Goal: Task Accomplishment & Management: Complete application form

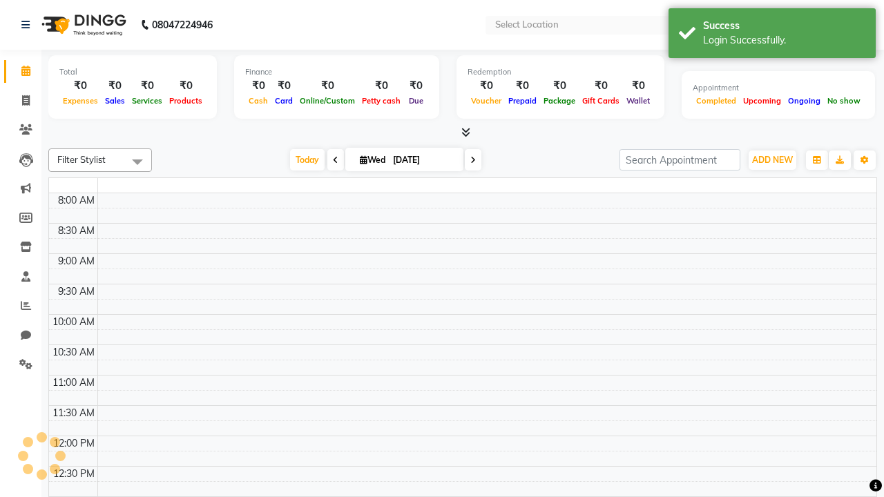
select select "en"
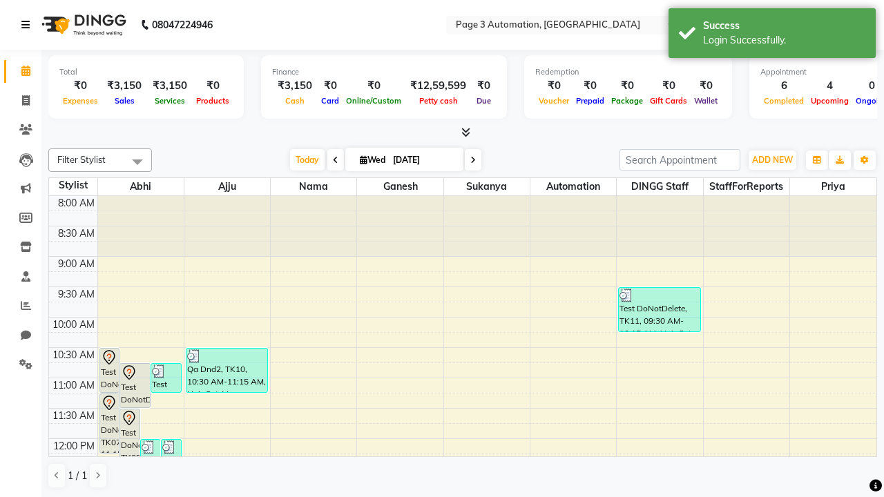
click at [28, 25] on icon at bounding box center [25, 25] width 8 height 10
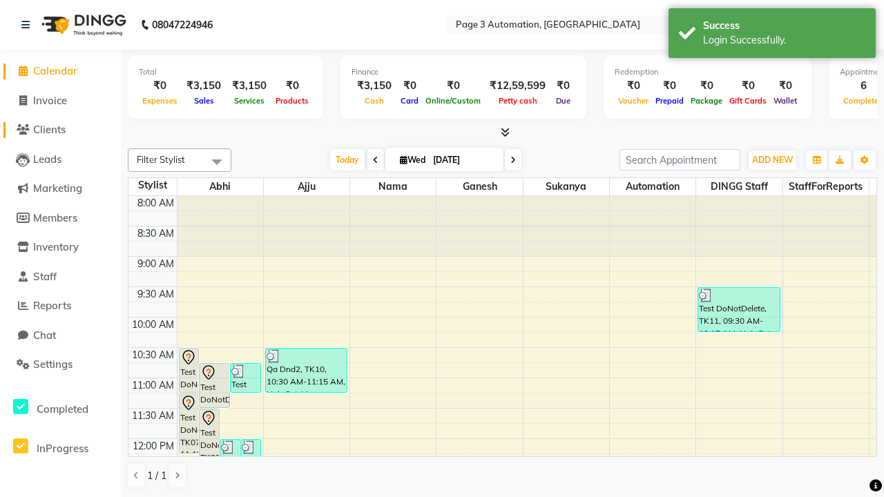
click at [60, 130] on span "Clients" at bounding box center [49, 129] width 32 height 13
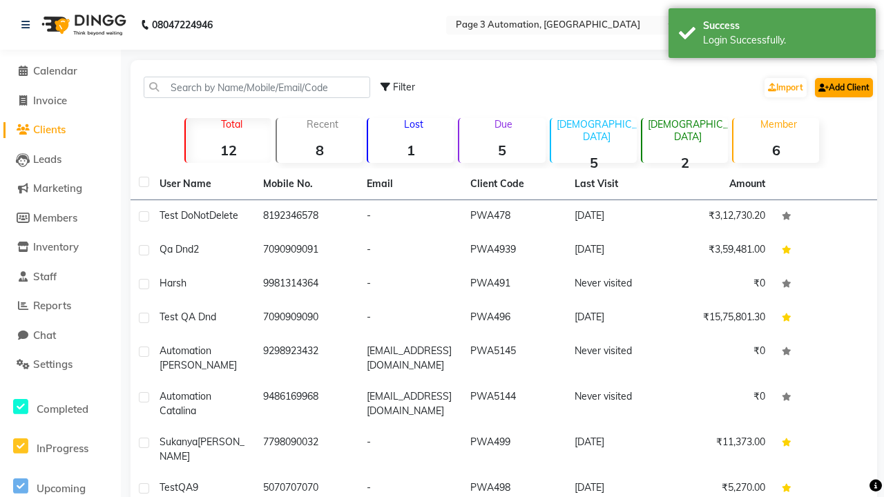
click at [843, 87] on link "Add Client" at bounding box center [844, 87] width 58 height 19
select select "22"
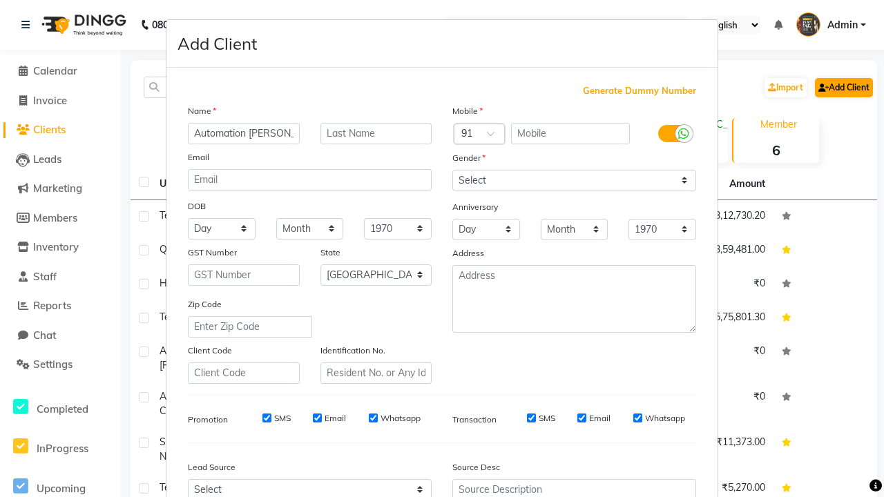
type input "Automation [PERSON_NAME]"
type input "9476453439"
type input "[EMAIL_ADDRESS][PERSON_NAME][DOMAIN_NAME]"
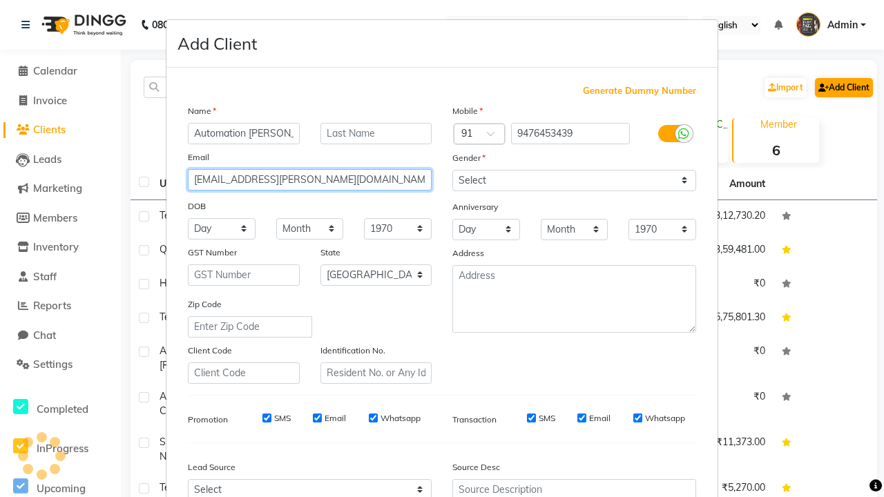
select select "male"
type input "[EMAIL_ADDRESS][PERSON_NAME][DOMAIN_NAME]"
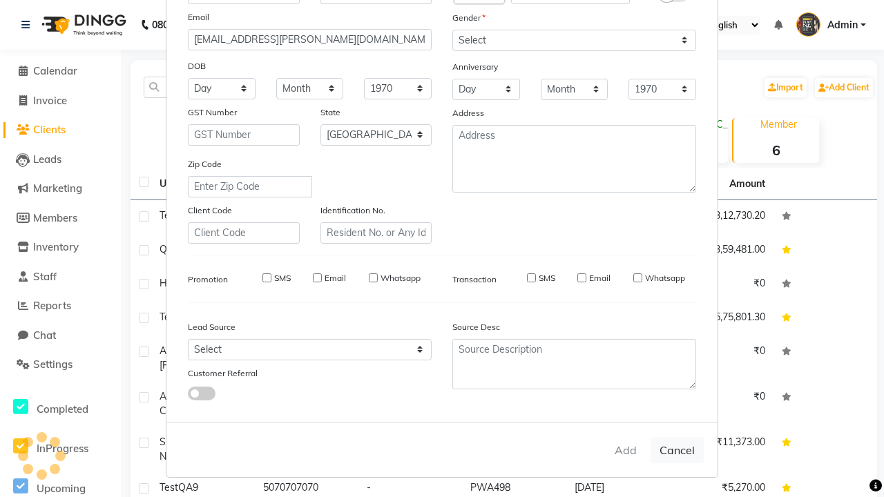
select select
select select "null"
select select
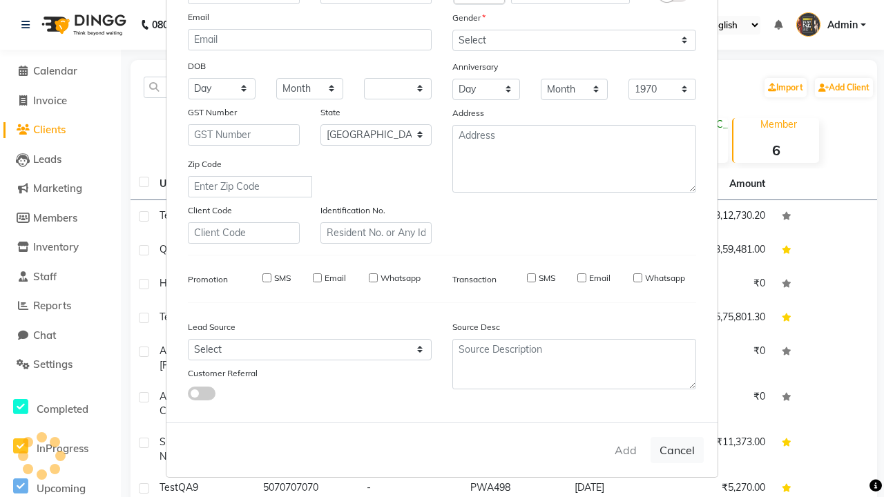
select select
checkbox input "false"
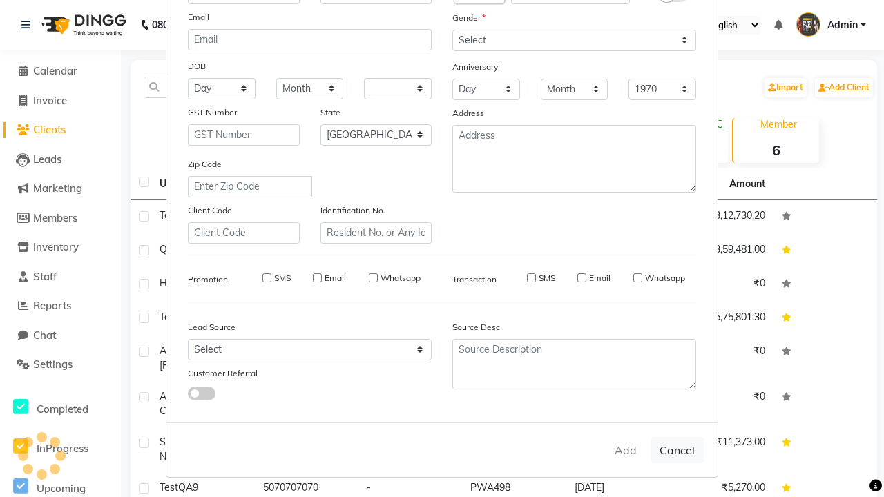
checkbox input "false"
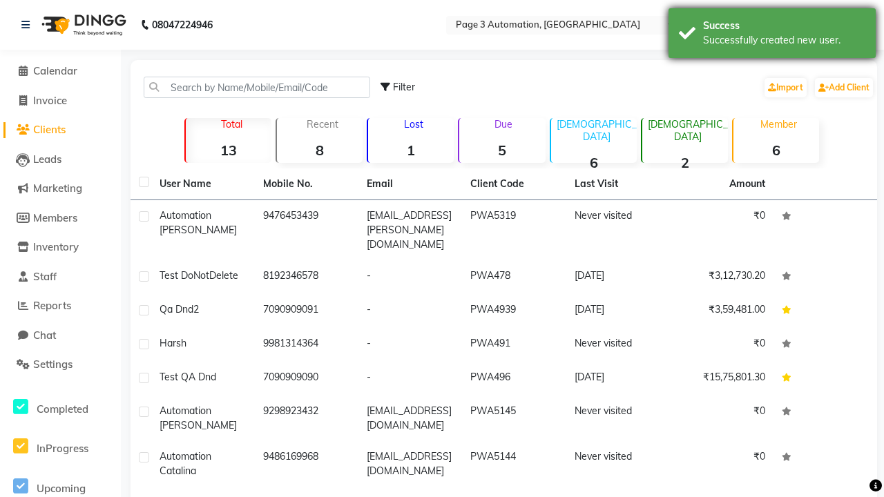
click at [772, 35] on div "Successfully created new user." at bounding box center [784, 40] width 162 height 15
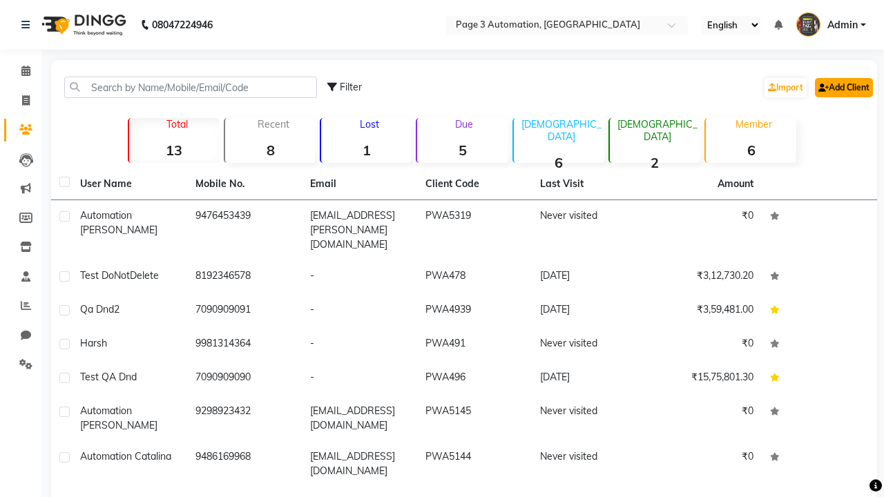
click at [843, 87] on link "Add Client" at bounding box center [844, 87] width 58 height 19
select select "22"
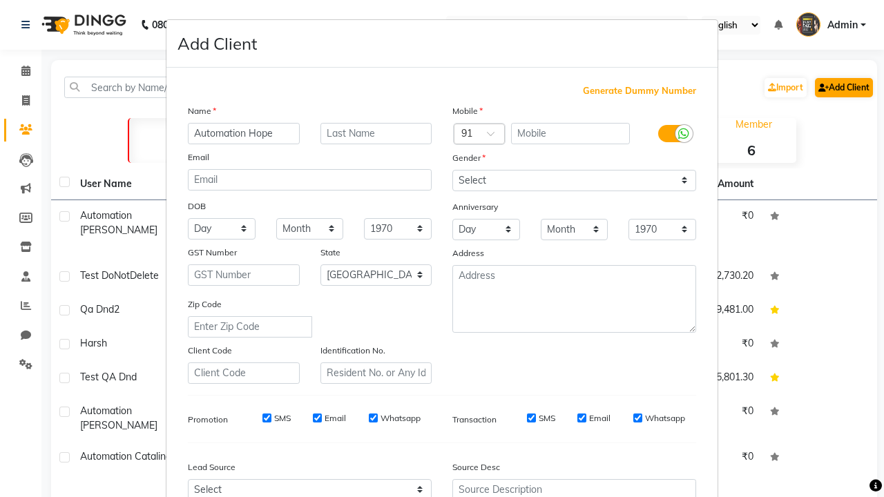
type input "Automation Hope"
type input "9476453439"
type input "[EMAIL_ADDRESS][PERSON_NAME][DOMAIN_NAME]"
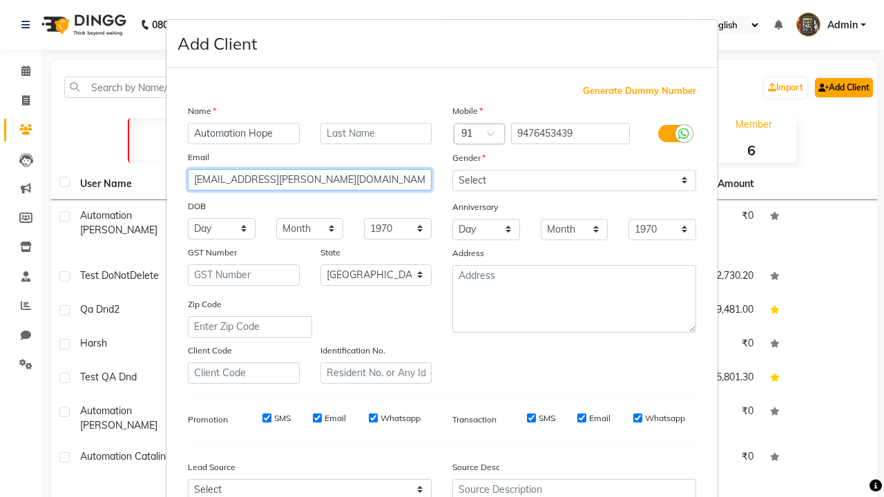
select select "male"
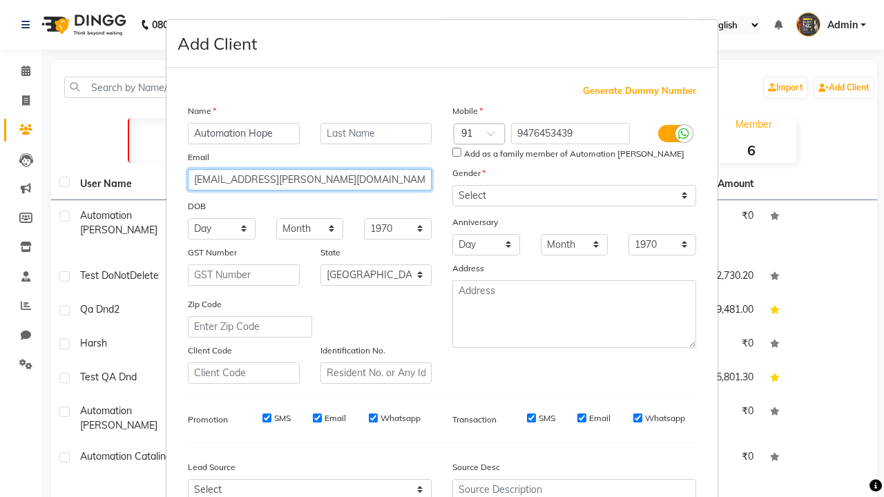
type input "[EMAIL_ADDRESS][PERSON_NAME][DOMAIN_NAME]"
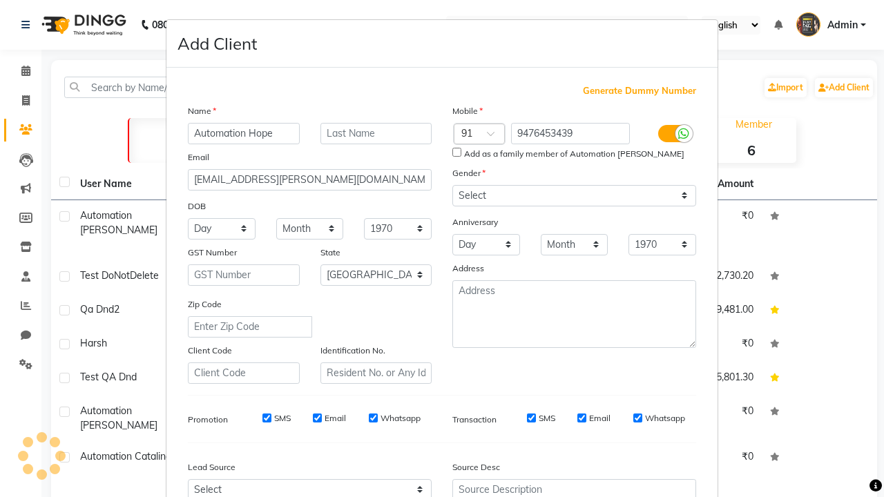
scroll to position [140, 0]
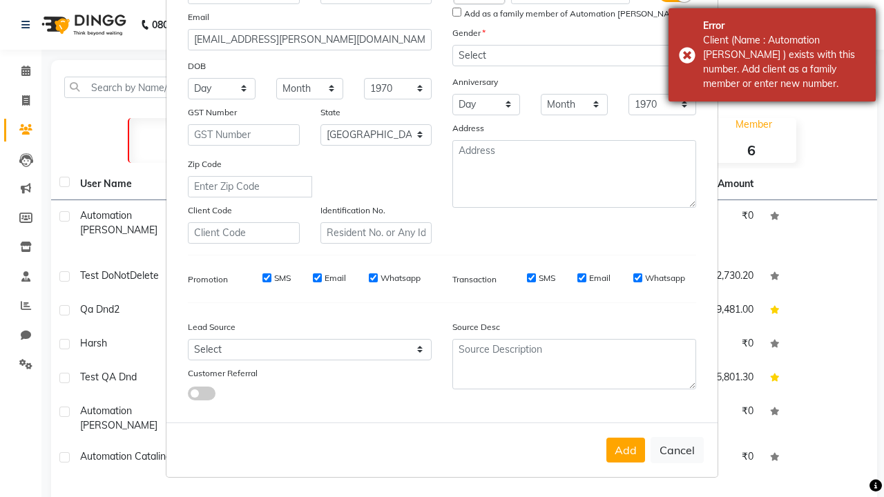
click at [772, 55] on div "Client (Name : Automation Allan ) exists with this number. Add client as a fami…" at bounding box center [784, 62] width 162 height 58
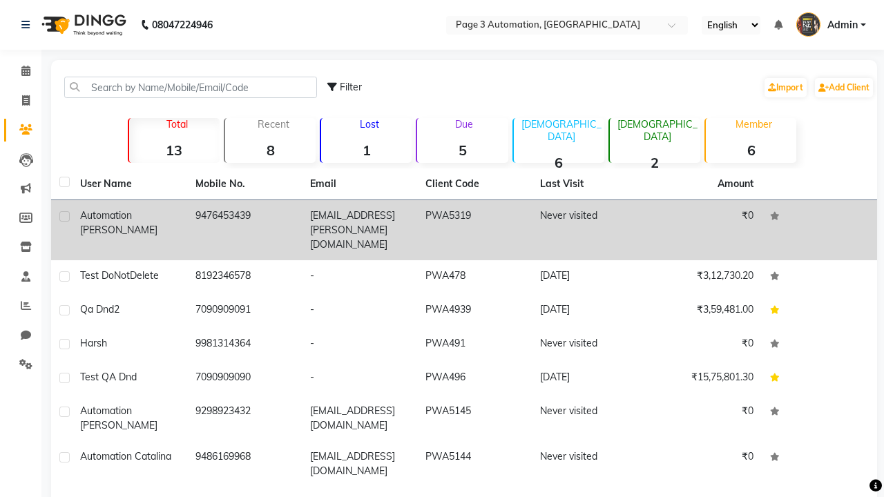
click at [64, 216] on label at bounding box center [64, 216] width 10 height 10
click at [64, 216] on input "checkbox" at bounding box center [63, 217] width 9 height 9
checkbox input "true"
